Goal: Task Accomplishment & Management: Manage account settings

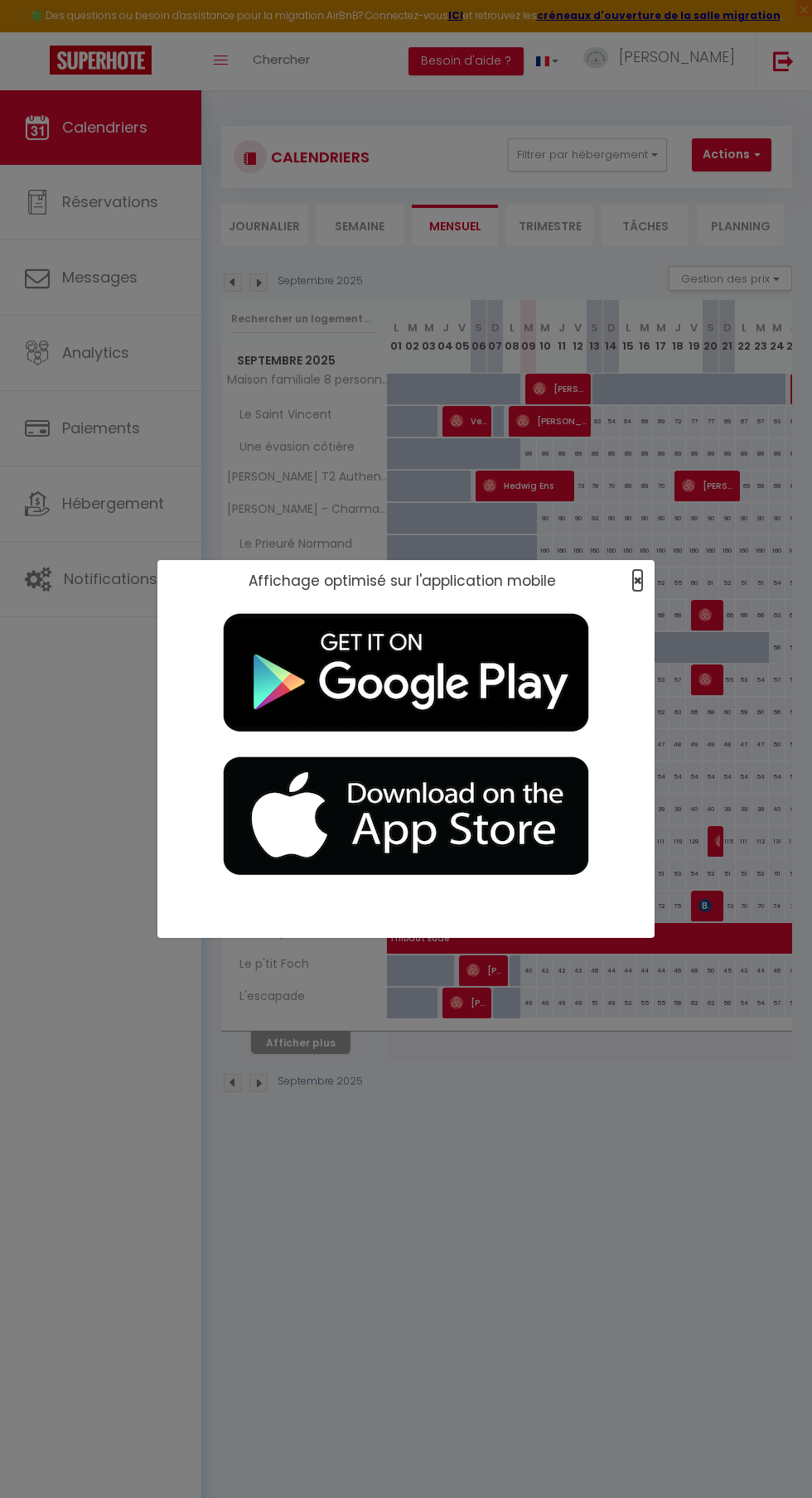
click at [634, 581] on span "×" at bounding box center [638, 581] width 10 height 21
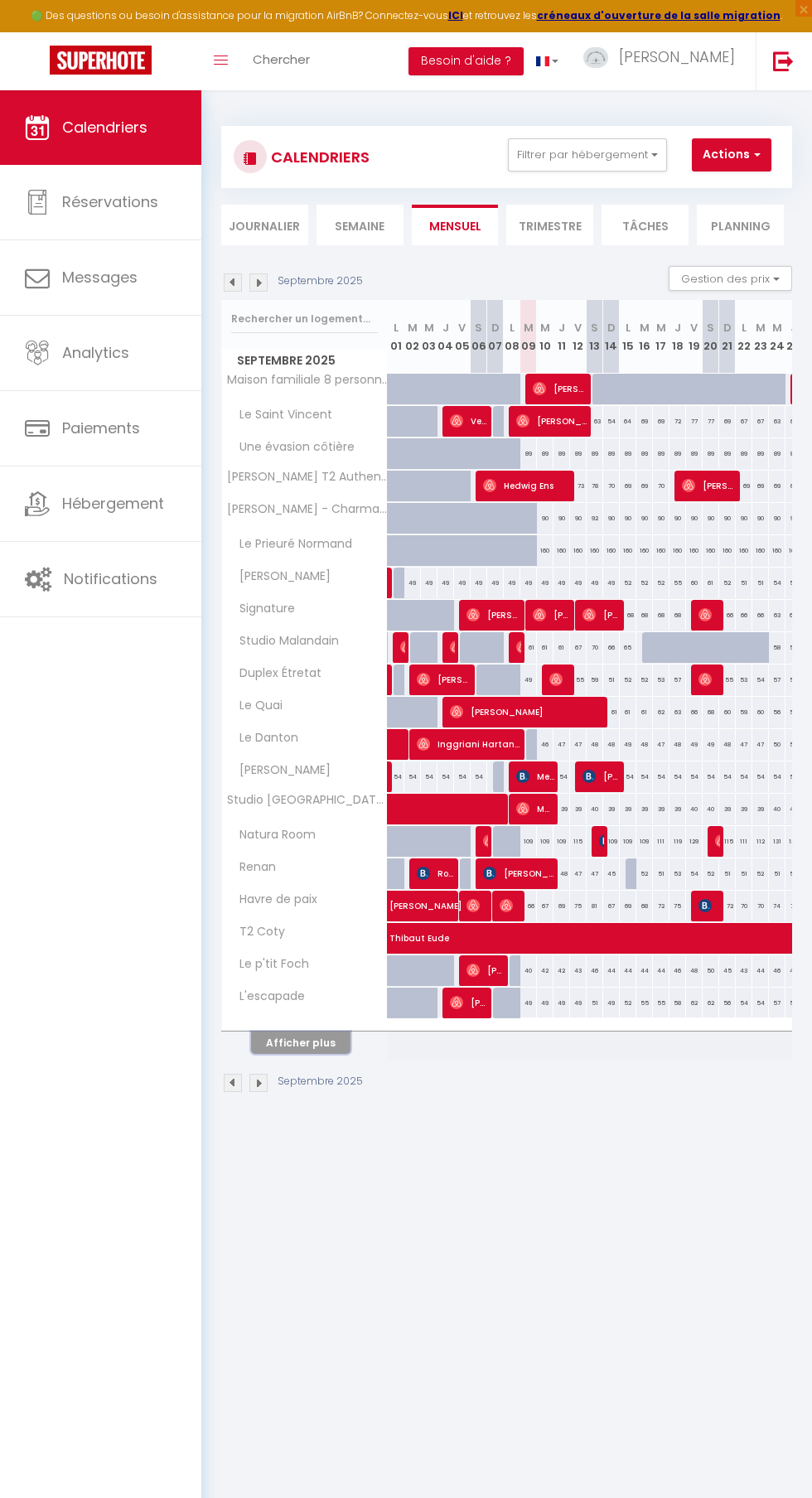
click at [326, 1051] on button "Afficher plus" at bounding box center [301, 1043] width 99 height 22
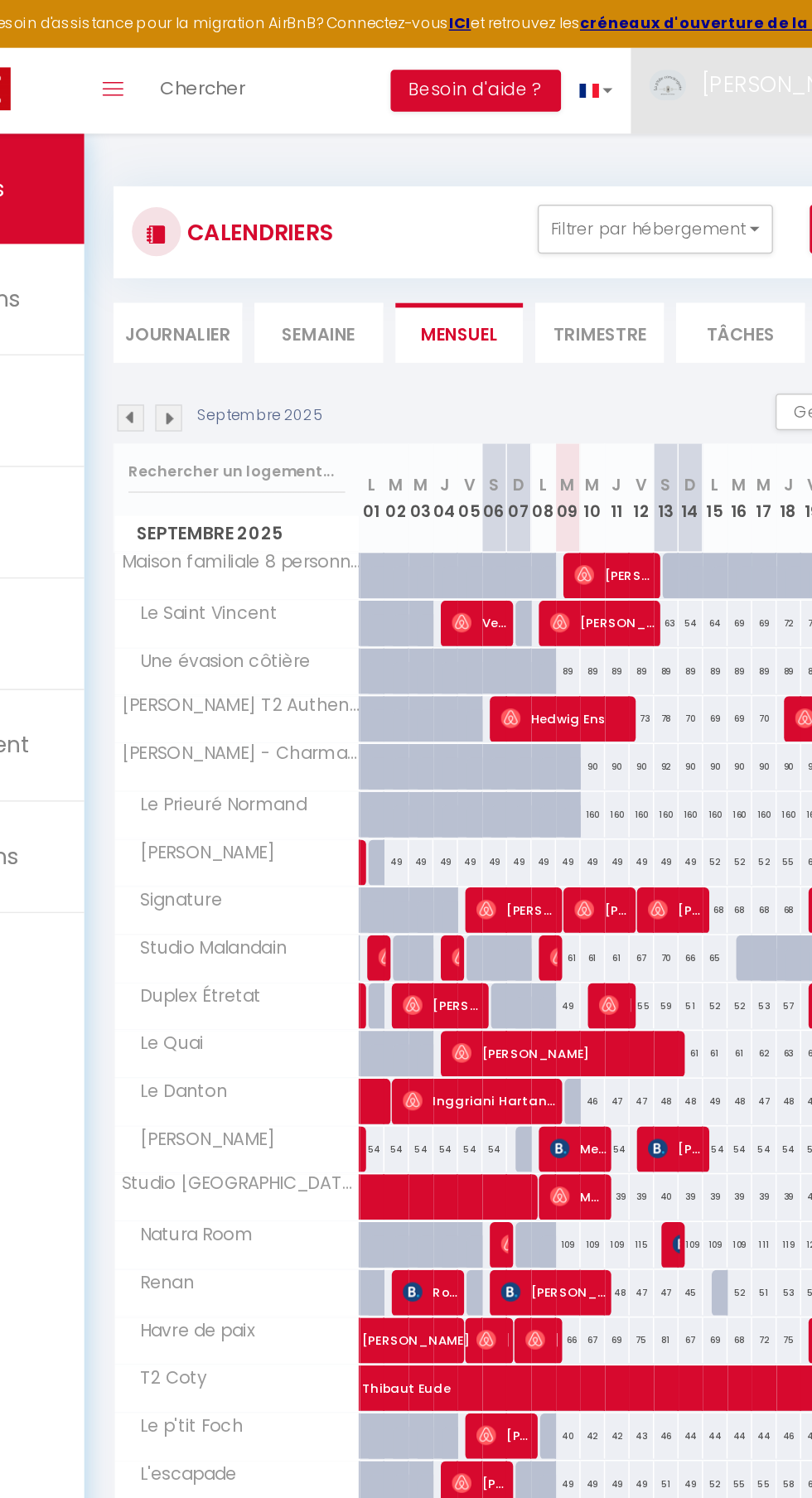
click at [608, 47] on img at bounding box center [596, 57] width 25 height 21
click at [664, 117] on link "Paramètres" at bounding box center [690, 115] width 122 height 28
select select "fr"
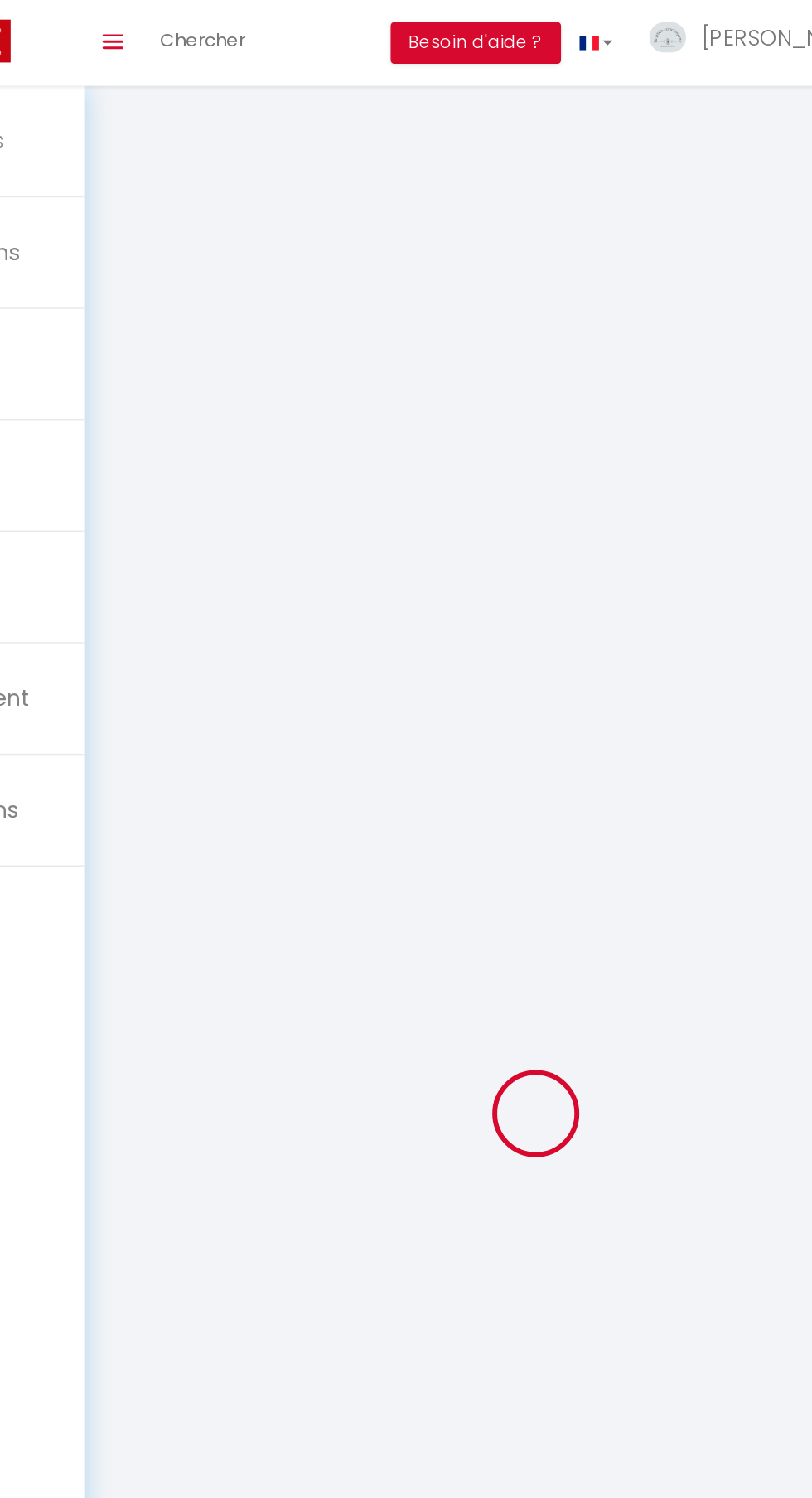
type input "[PERSON_NAME]"
type input "Berranger"
type input "0685134708"
type input "[STREET_ADDRESS] Affagard"
type input "76620"
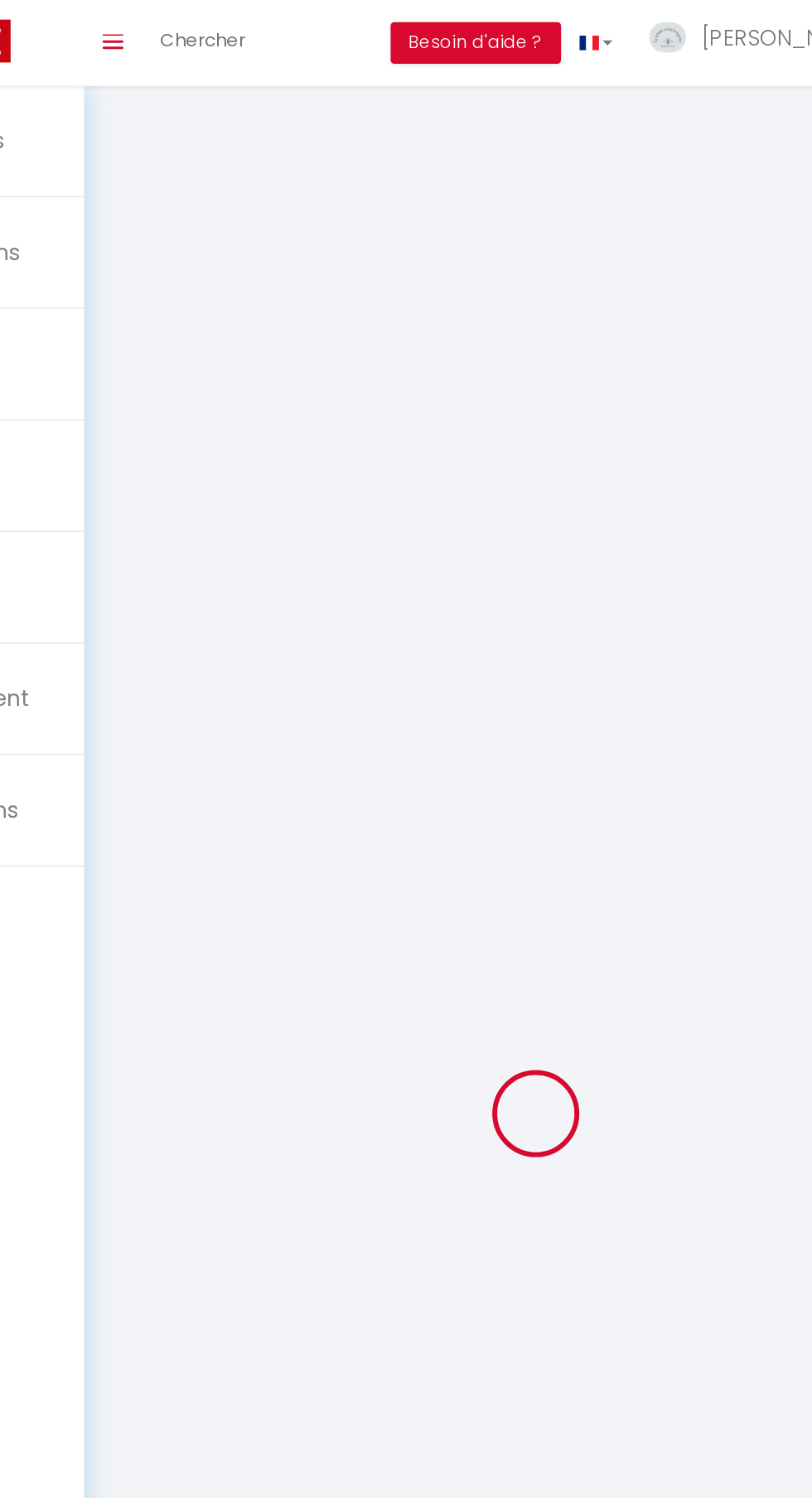
type input "[GEOGRAPHIC_DATA]"
select select "28"
type input "z42St4aItH5VBZrQrcy7ihy7R"
type input "A6i6qAUUigqYveJR821J8Xu66"
type input "[URL][DOMAIN_NAME]"
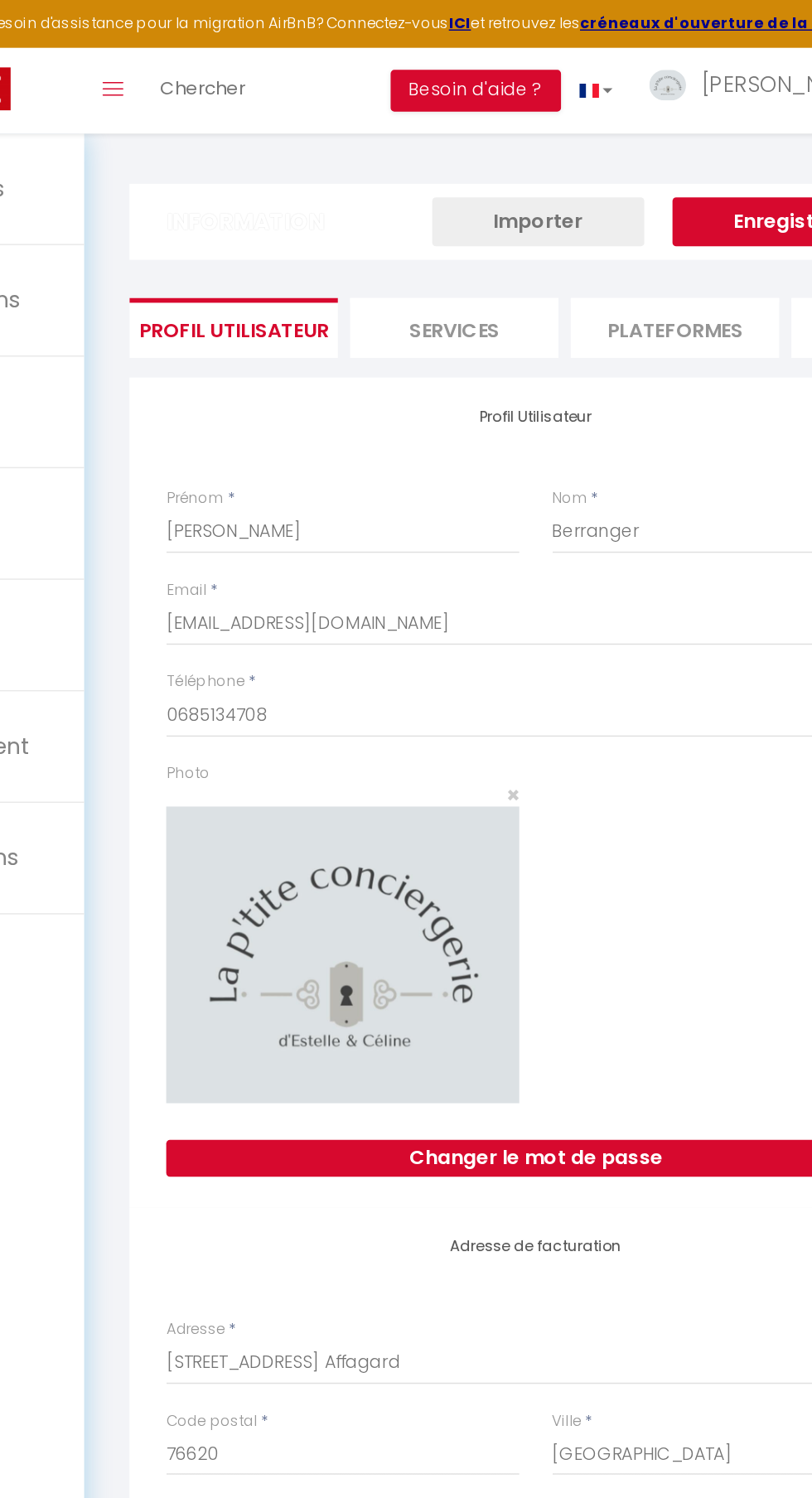
type input "z42St4aItH5VBZrQrcy7ihy7R"
type input "A6i6qAUUigqYveJR821J8Xu66"
type input "[URL][DOMAIN_NAME]"
select select "fr"
click at [603, 227] on li "Plateformes" at bounding box center [600, 222] width 141 height 40
